Goal: Download file/media

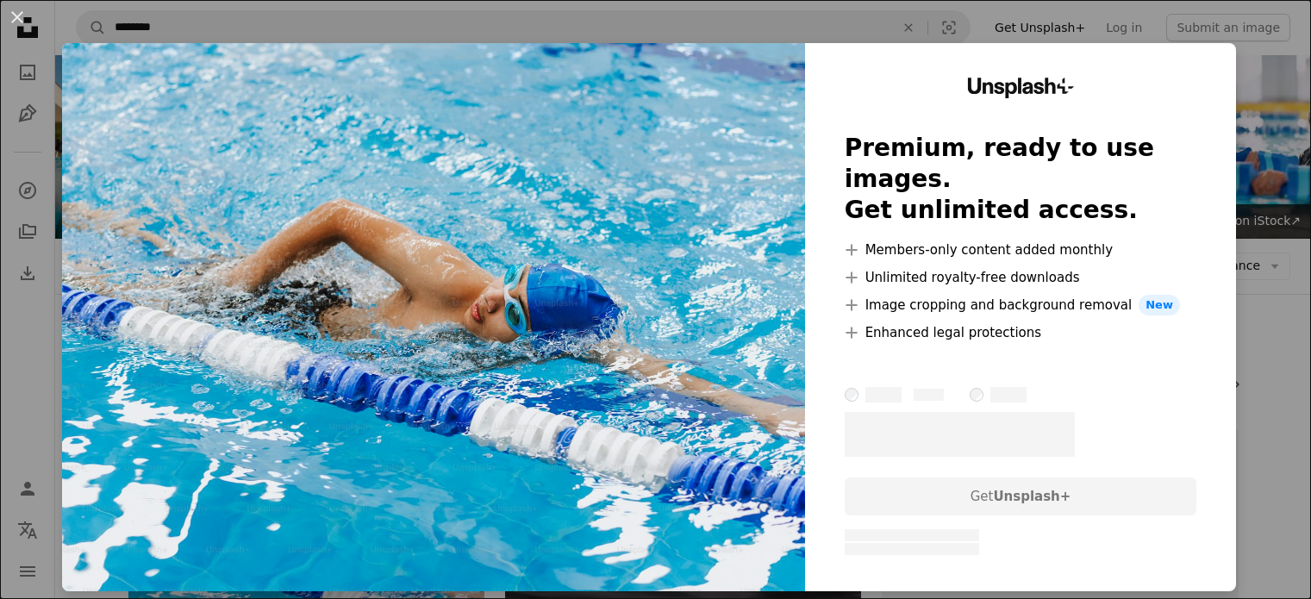
scroll to position [191, 0]
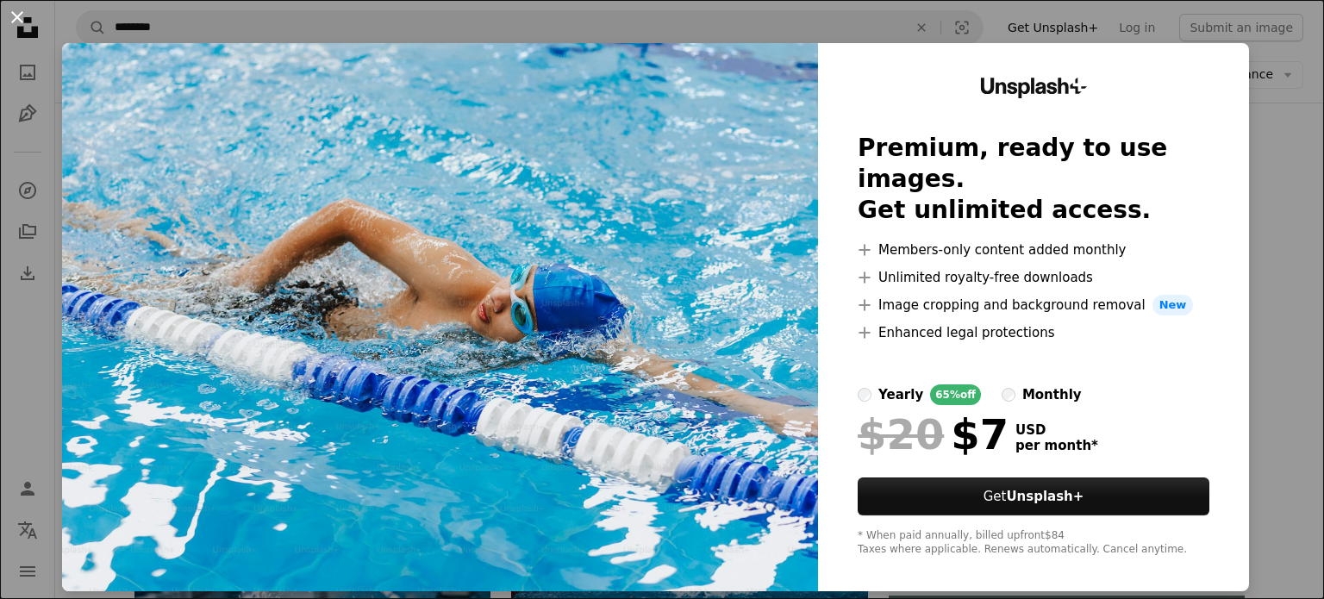
click at [20, 18] on button "An X shape" at bounding box center [17, 17] width 21 height 21
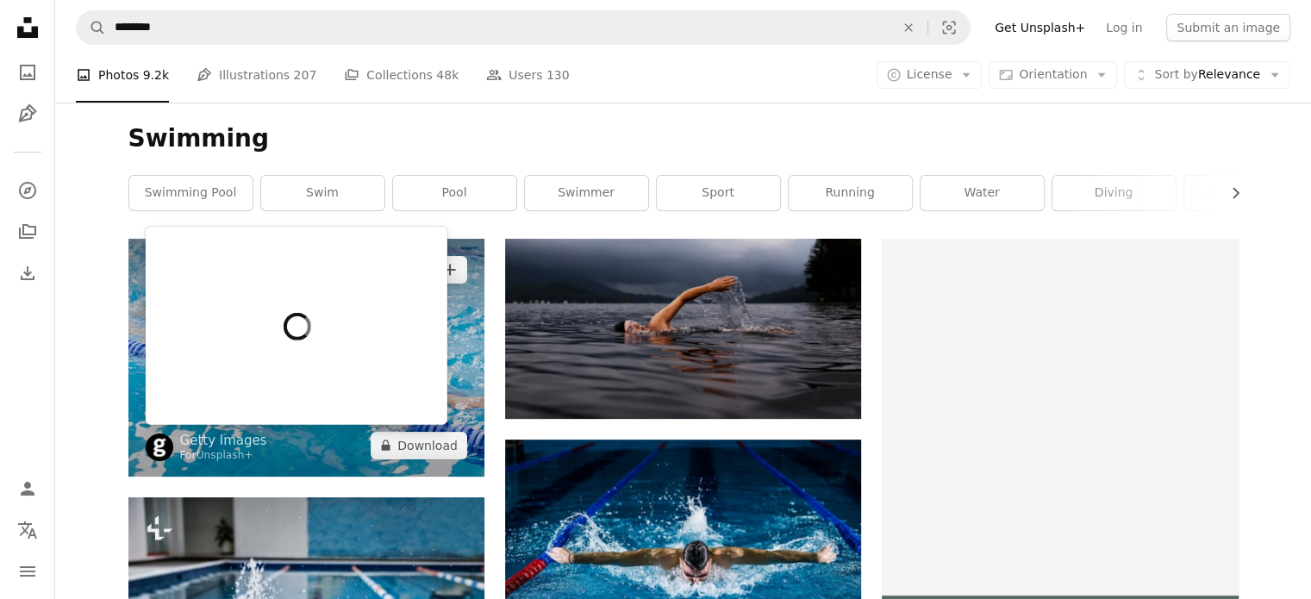
click at [250, 451] on div "For Unsplash+" at bounding box center [223, 456] width 87 height 14
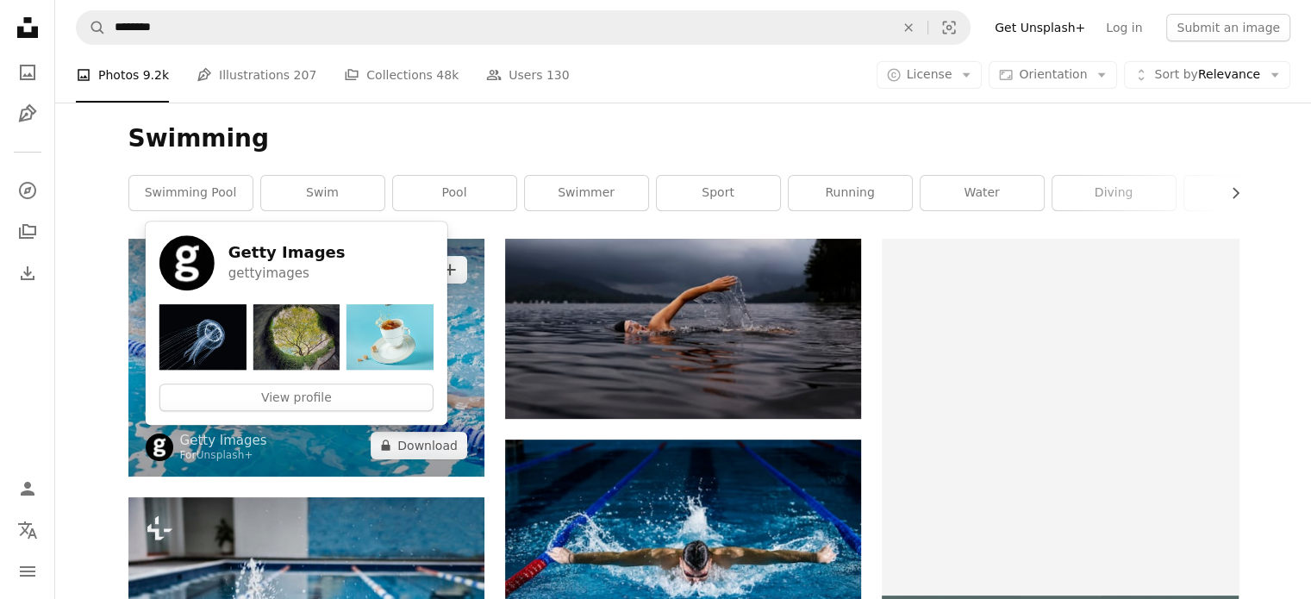
click at [304, 446] on img at bounding box center [306, 357] width 356 height 237
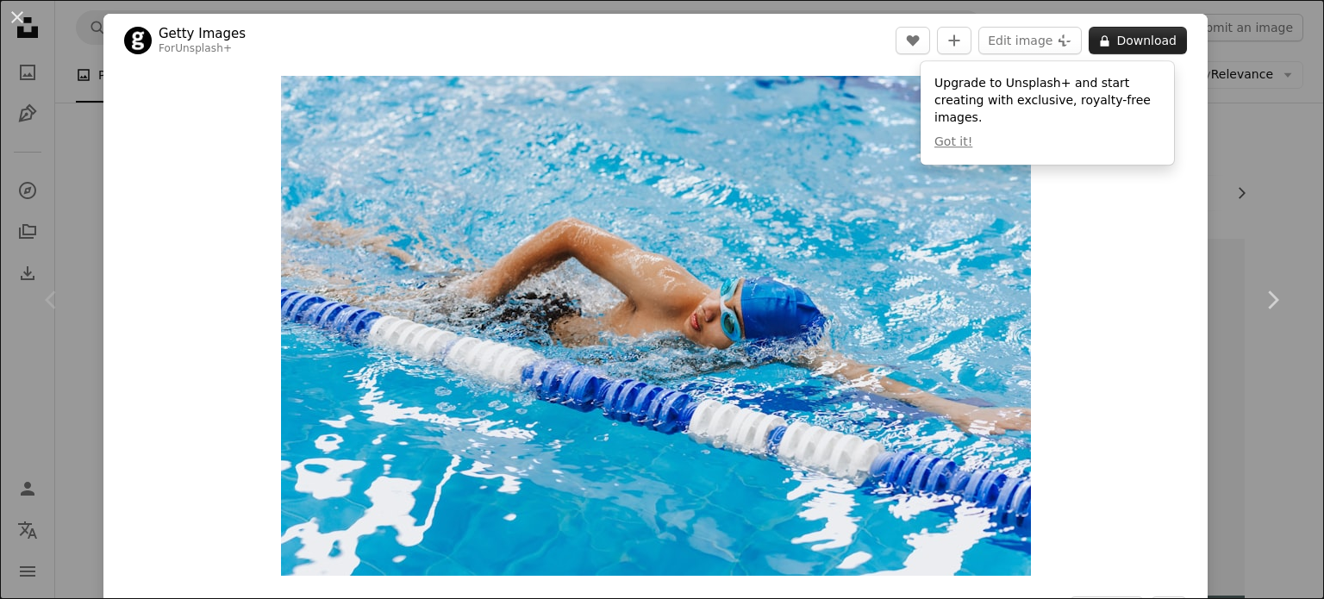
click at [1119, 33] on button "A lock Download" at bounding box center [1137, 41] width 98 height 28
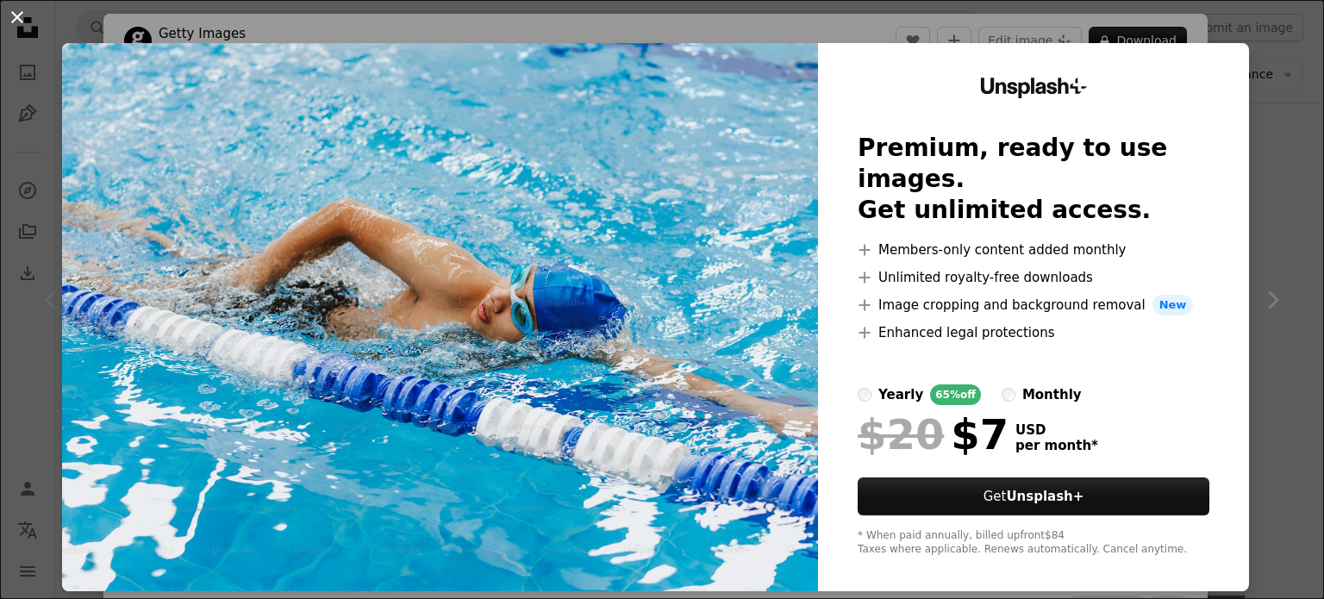
click at [17, 14] on button "An X shape" at bounding box center [17, 17] width 21 height 21
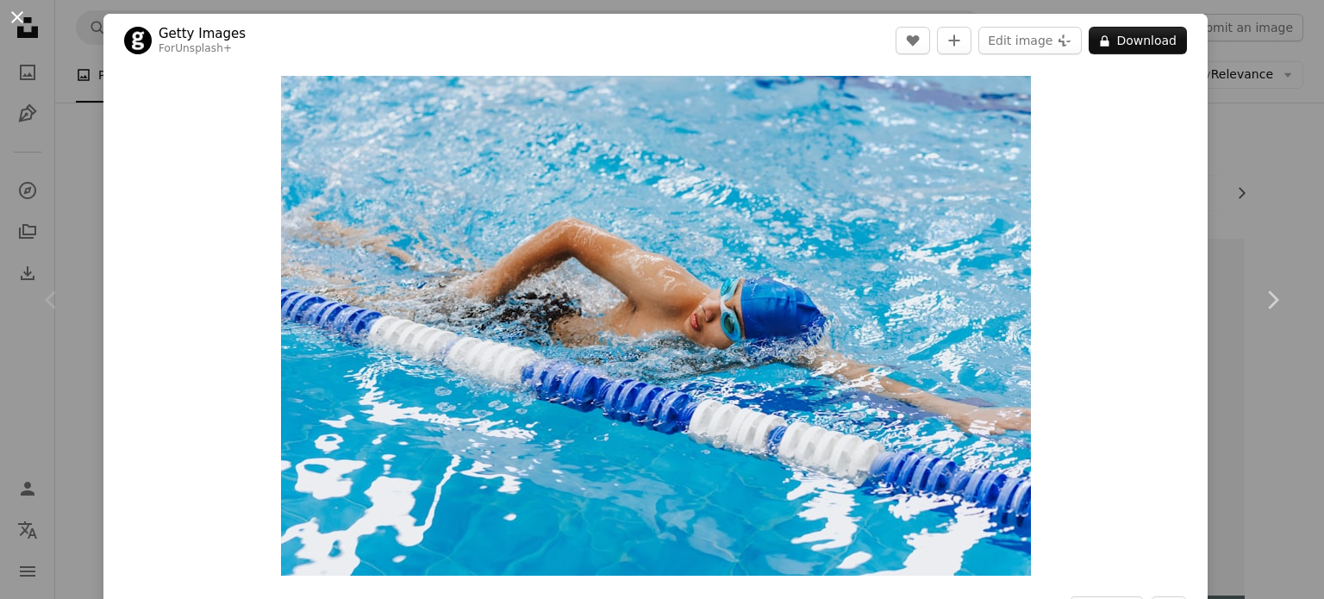
click at [17, 11] on button "An X shape" at bounding box center [17, 17] width 21 height 21
